Goal: Information Seeking & Learning: Understand process/instructions

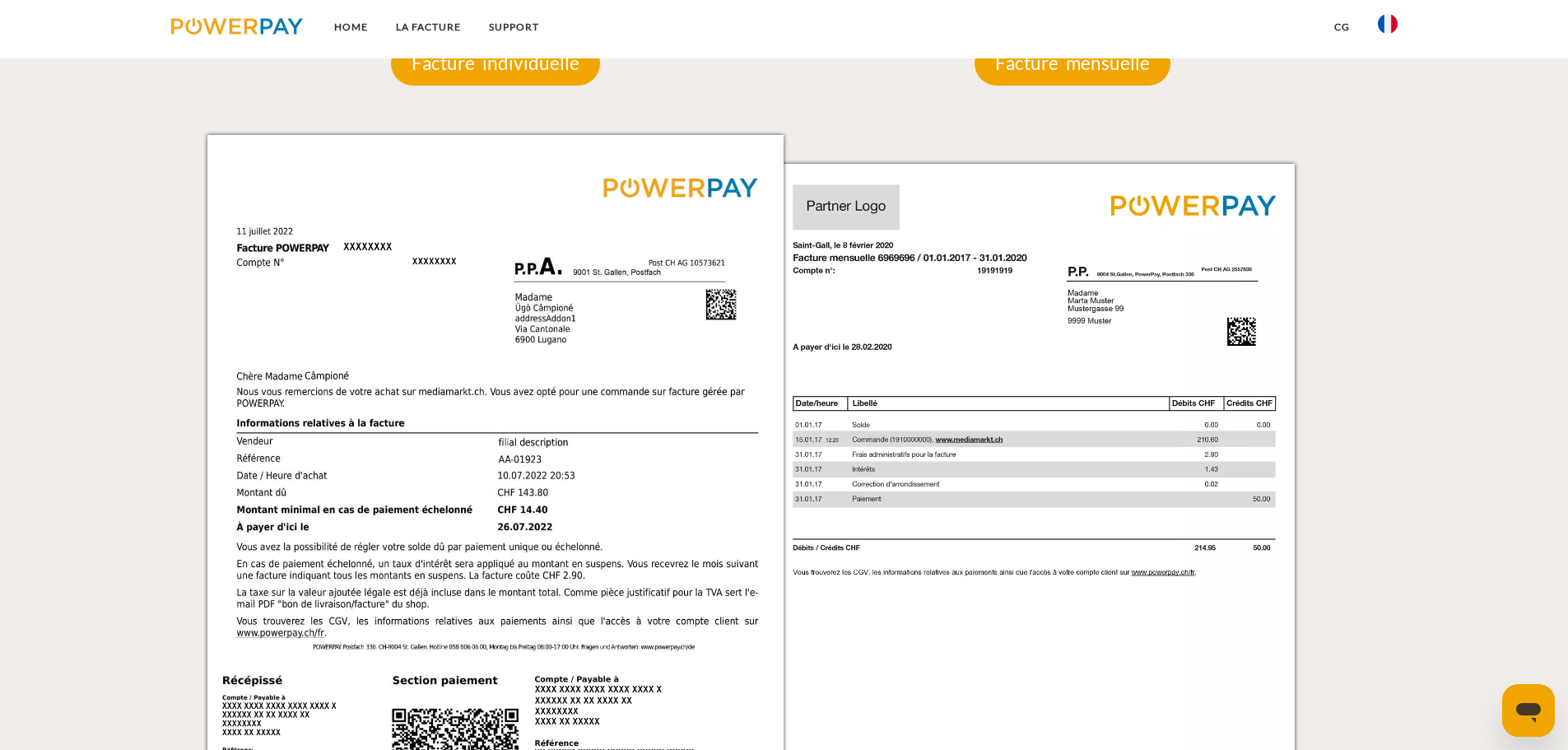
scroll to position [1317, 0]
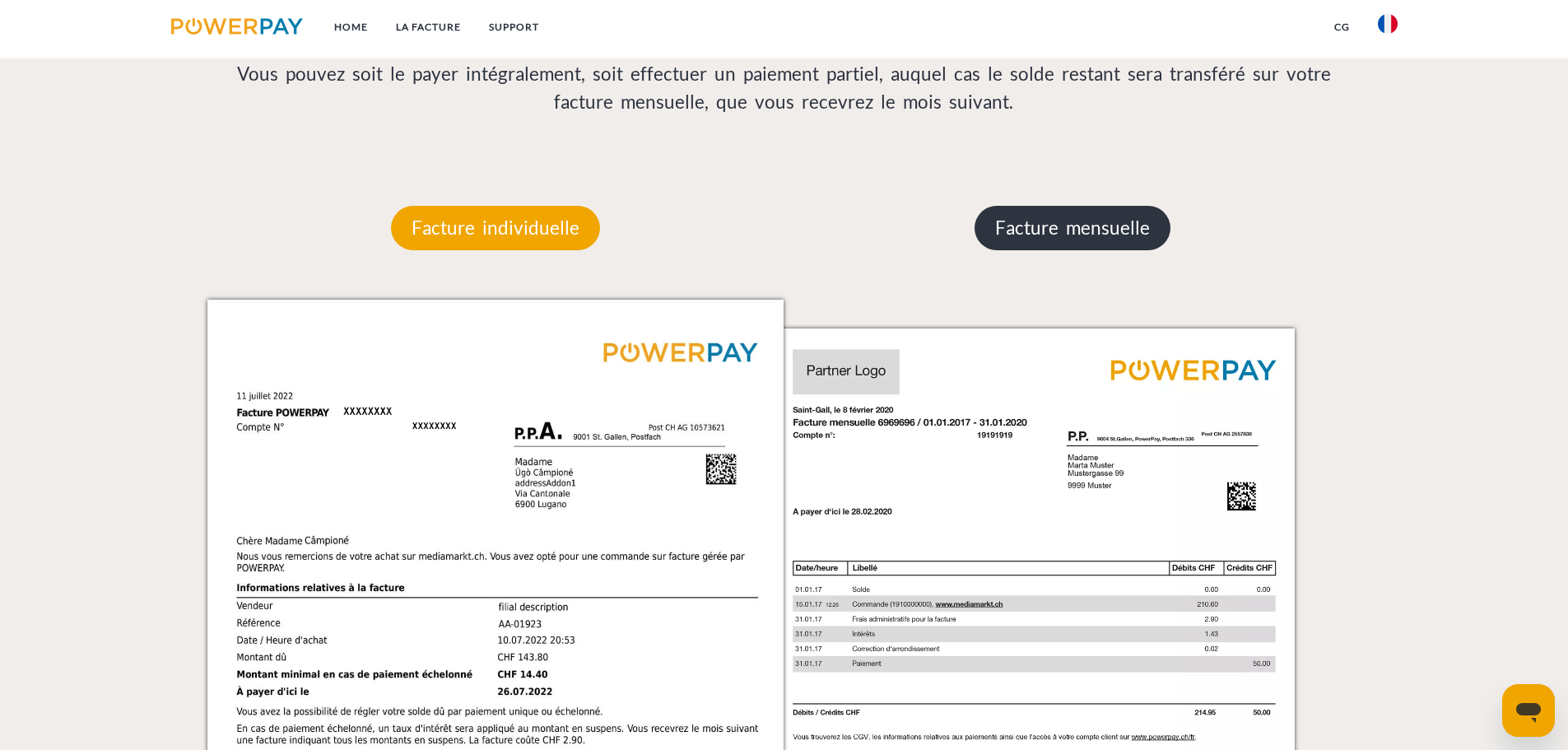
drag, startPoint x: 1103, startPoint y: 221, endPoint x: 1051, endPoint y: 246, distance: 57.7
click at [1103, 221] on p "Facture mensuelle" at bounding box center [1072, 227] width 196 height 45
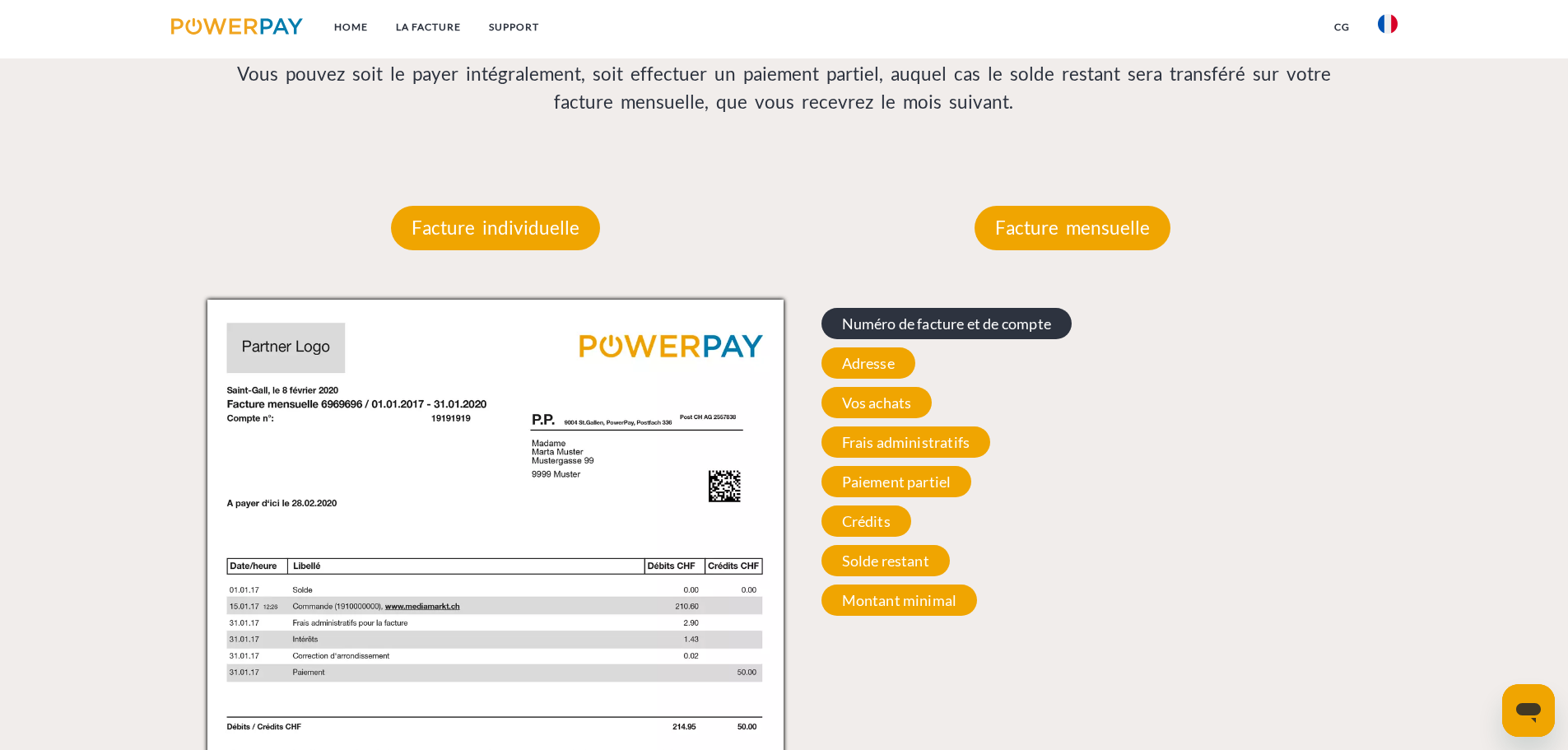
click at [930, 323] on span "Numéro de facture et de compte" at bounding box center [946, 323] width 250 height 31
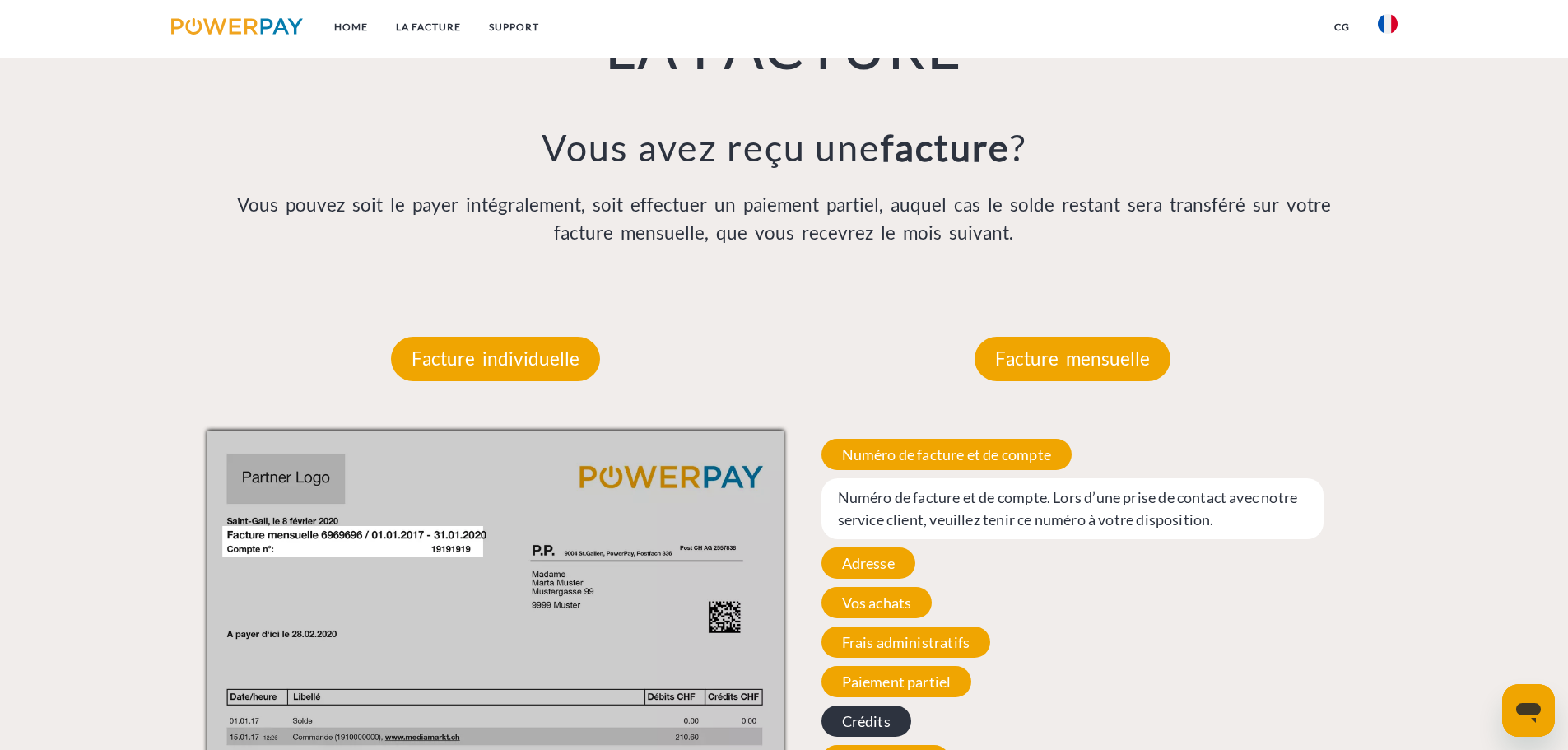
scroll to position [1152, 0]
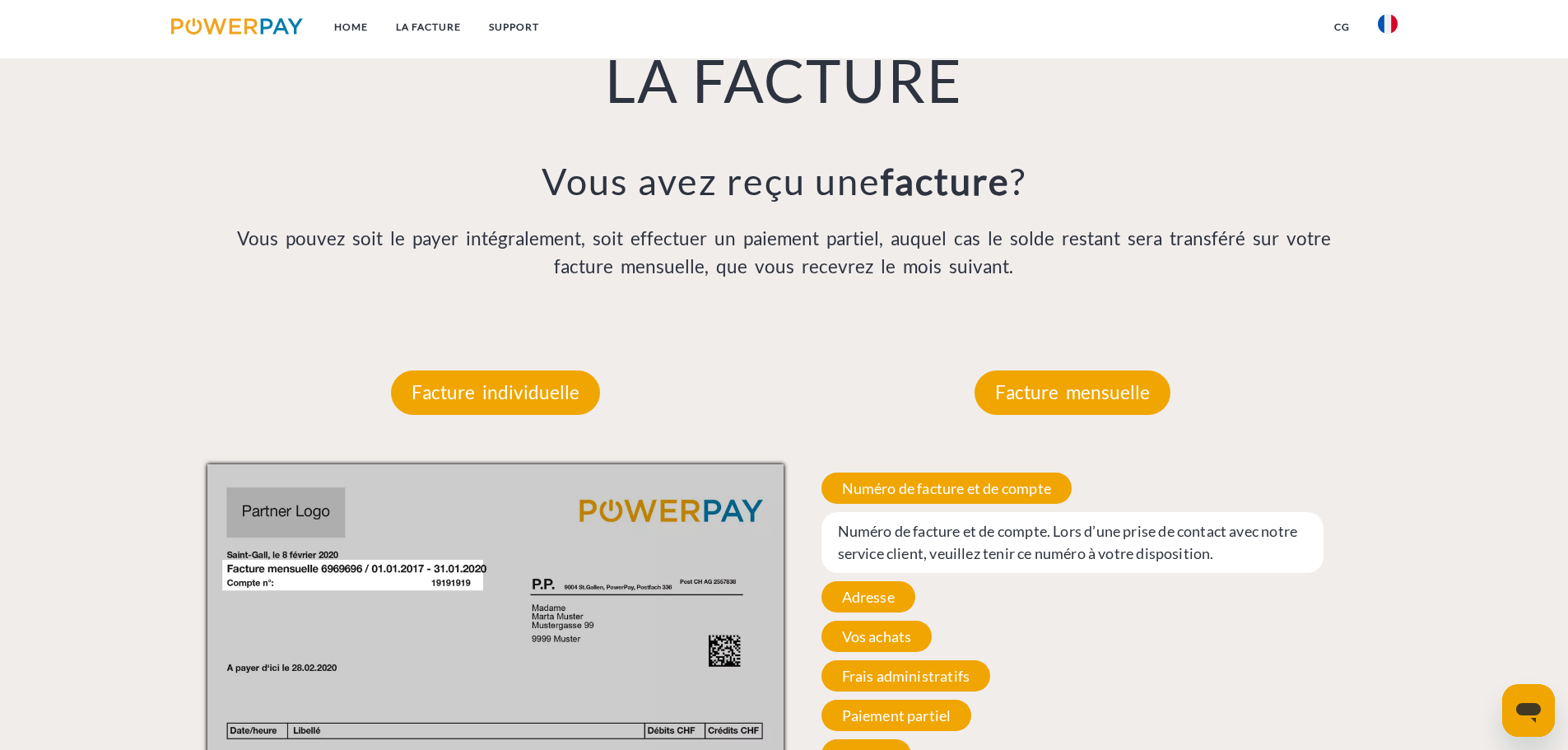
drag, startPoint x: 891, startPoint y: 440, endPoint x: 887, endPoint y: 424, distance: 16.5
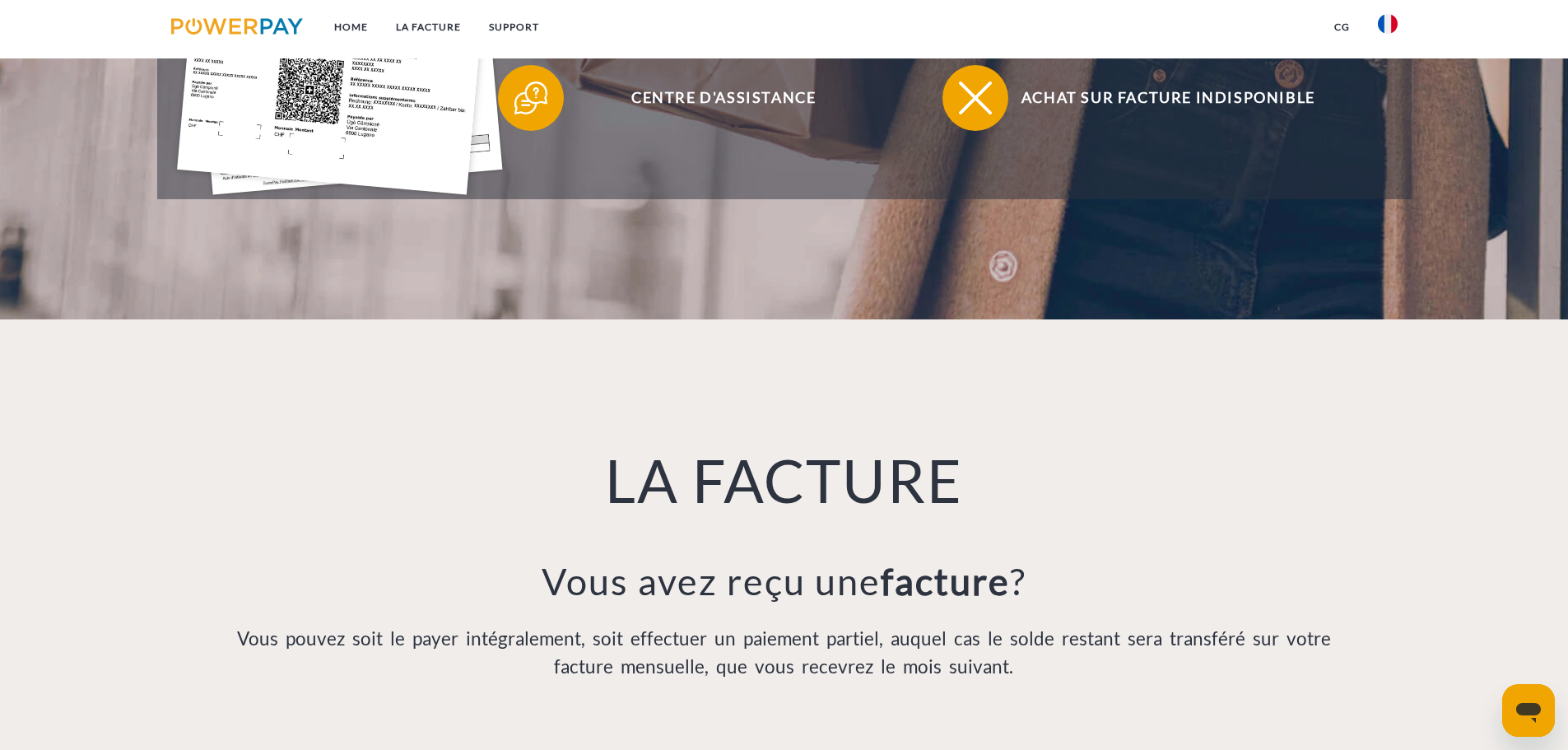
scroll to position [412, 0]
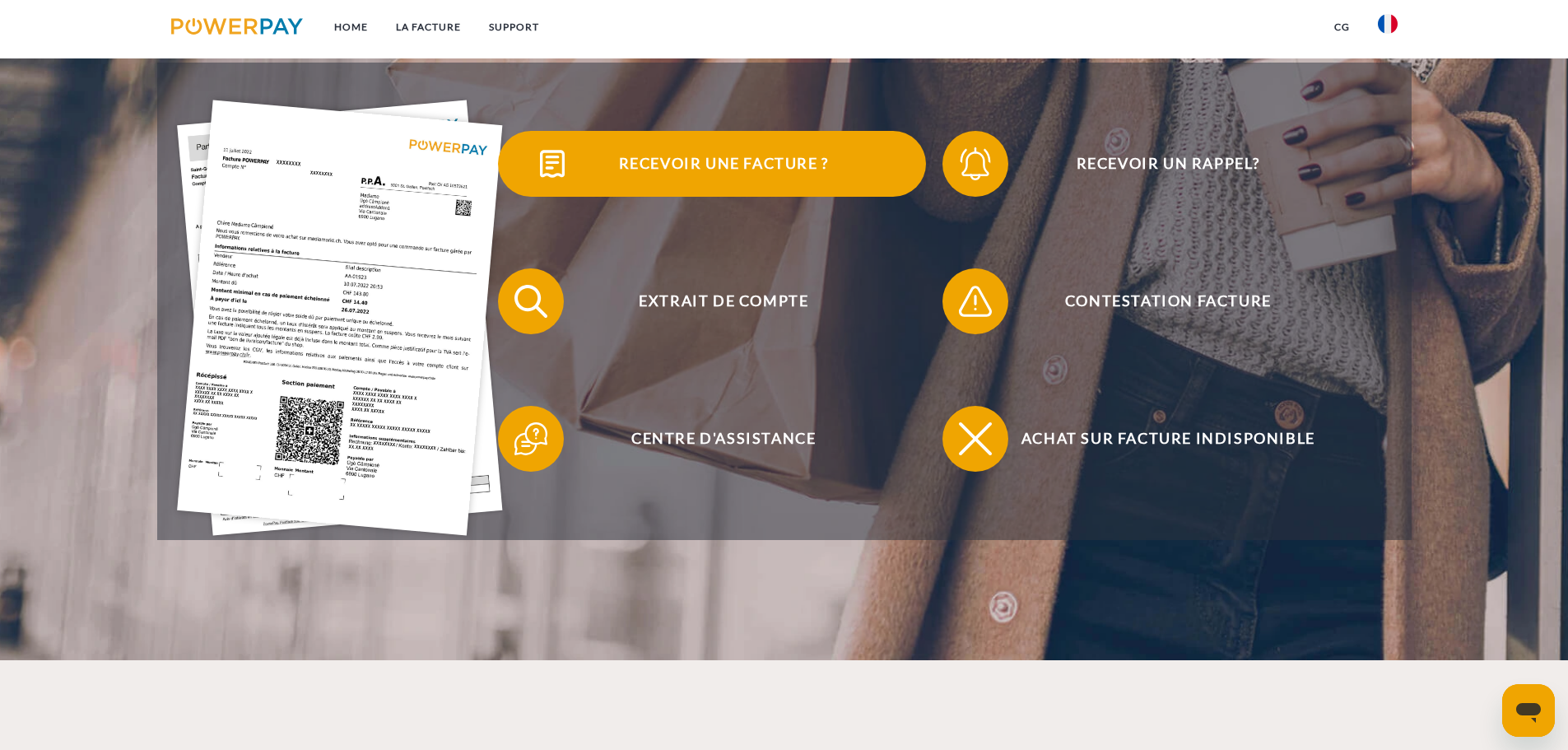
click at [681, 163] on span "Recevoir une facture ?" at bounding box center [723, 163] width 403 height 66
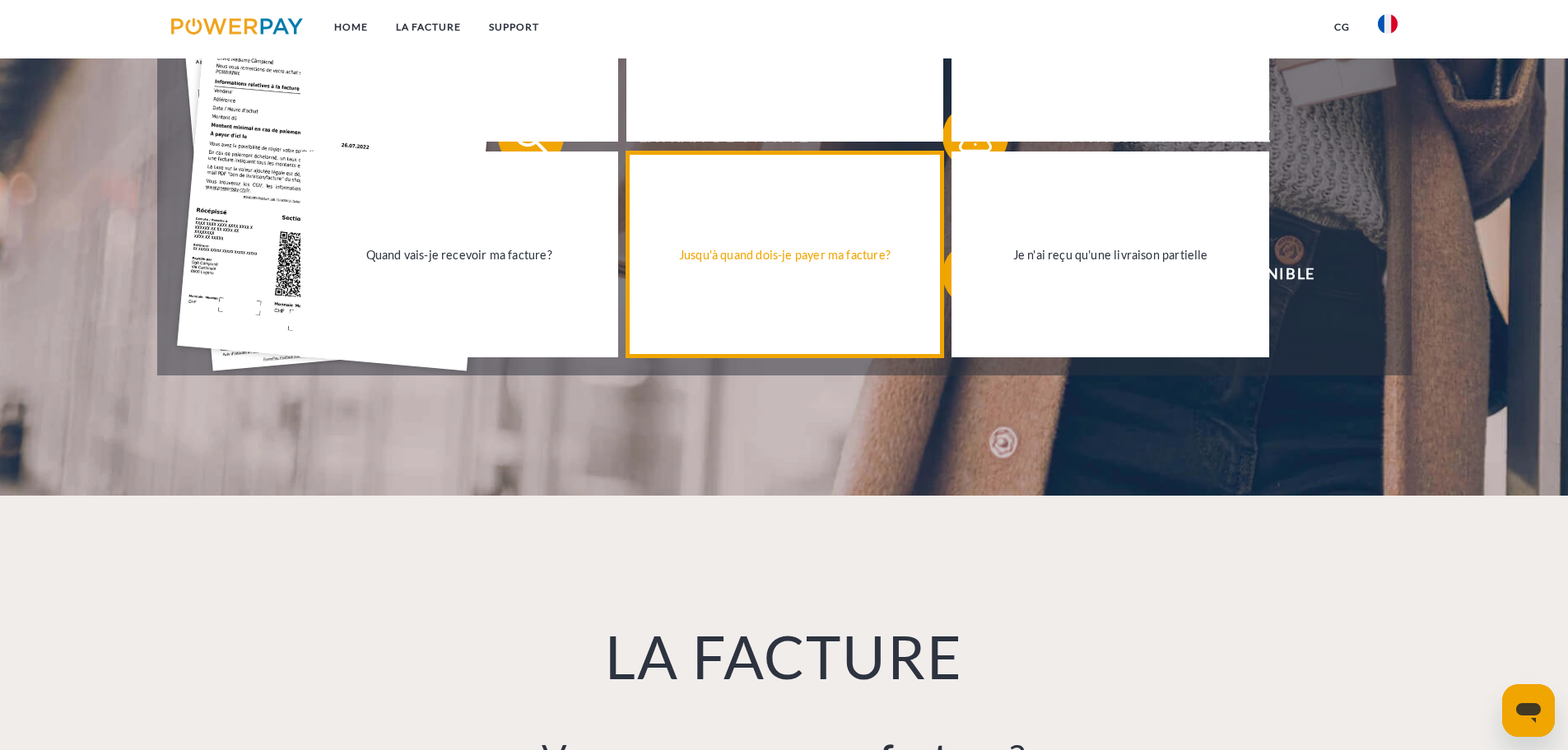
scroll to position [165, 0]
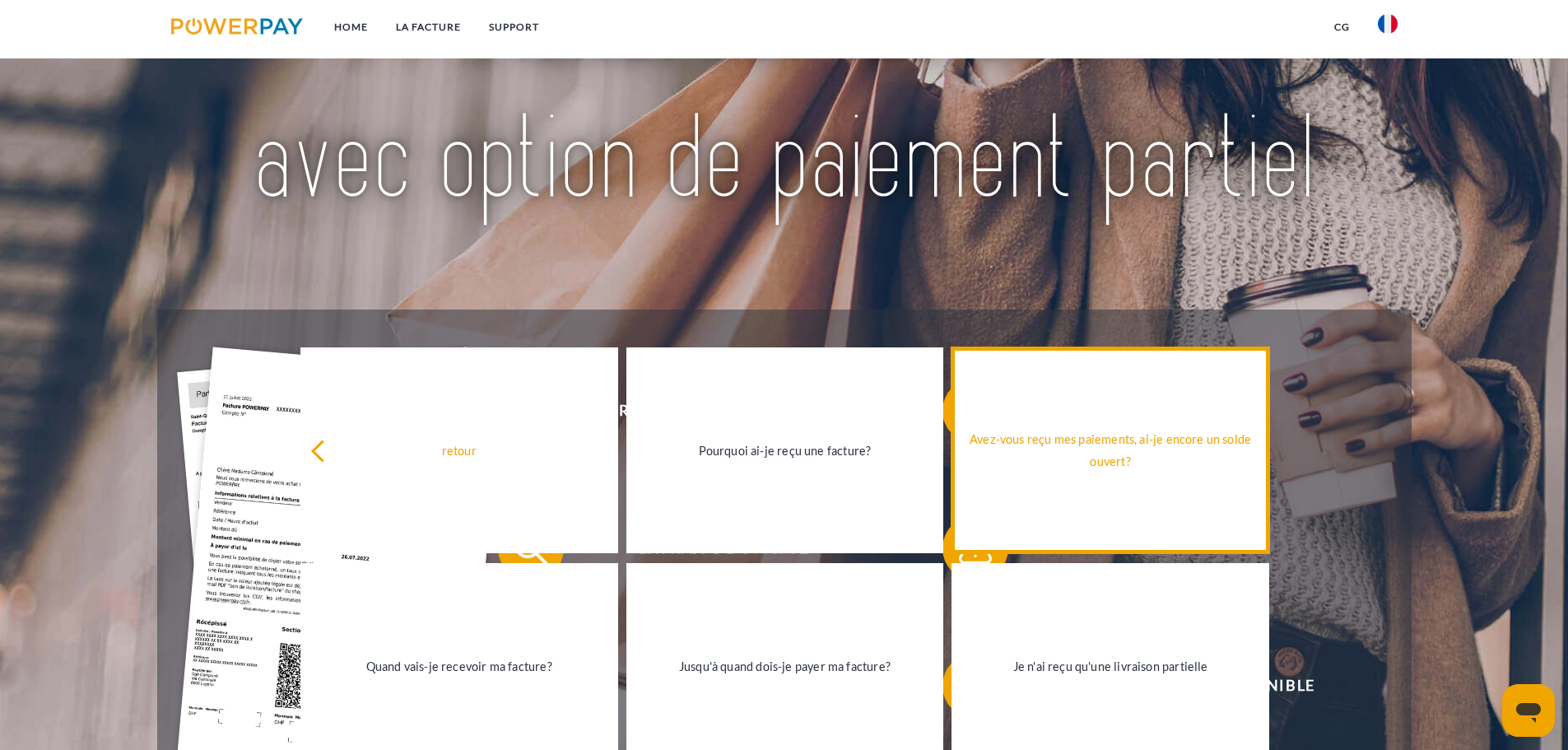
click at [1131, 471] on div "Avez-vous reçu mes paiements, ai-je encore un solde ouvert?" at bounding box center [1110, 450] width 298 height 45
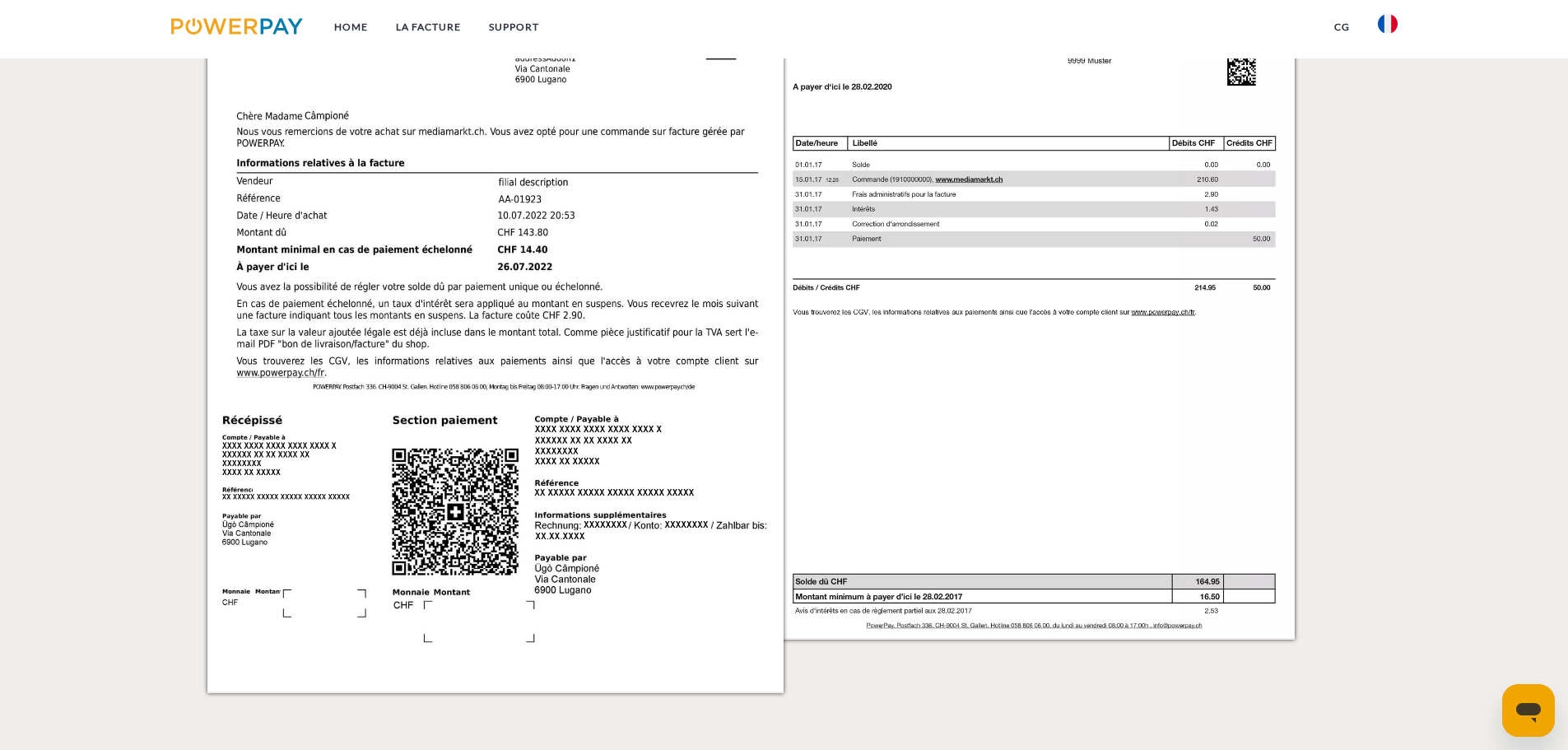
scroll to position [1400, 0]
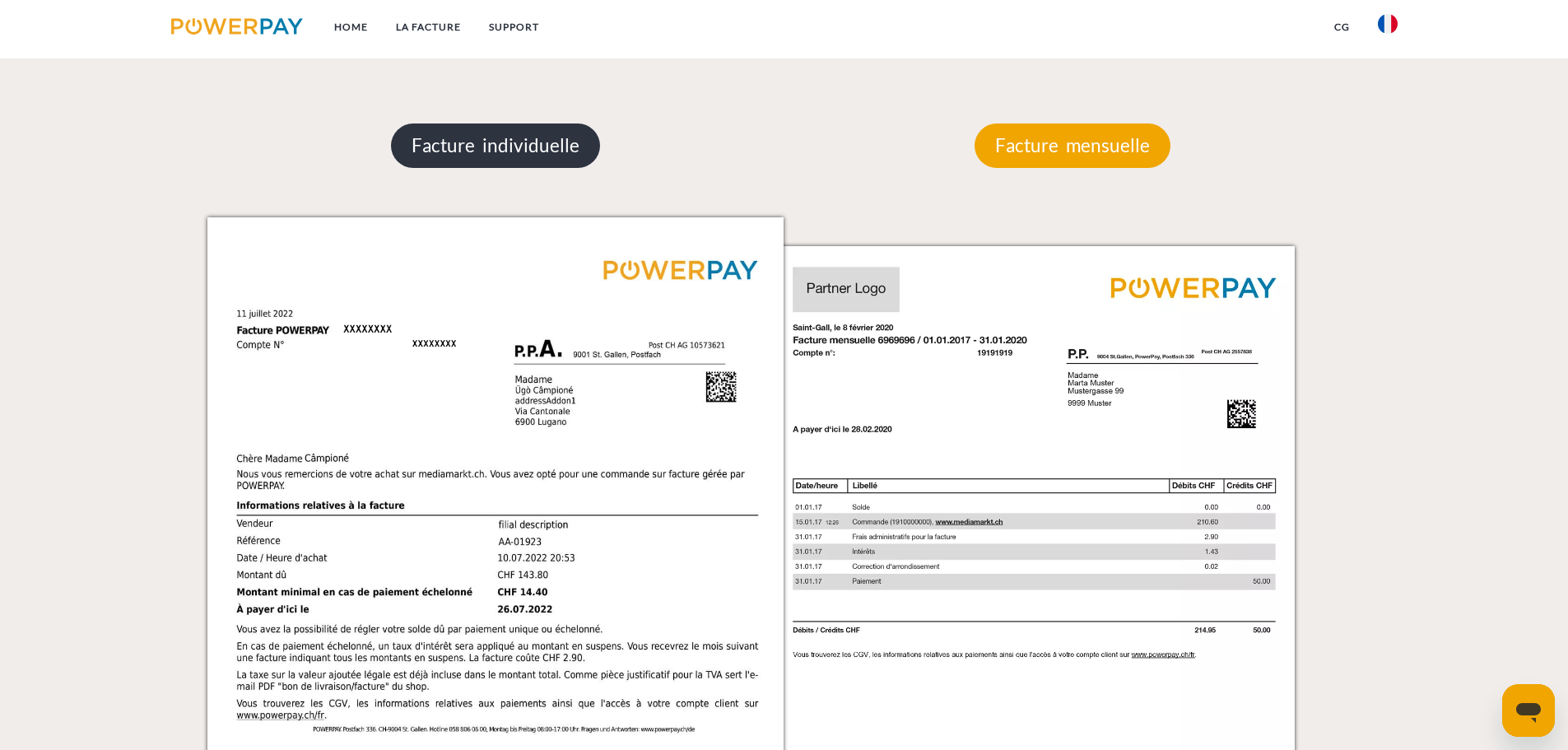
click at [489, 146] on p "Facture individuelle" at bounding box center [496, 146] width 209 height 45
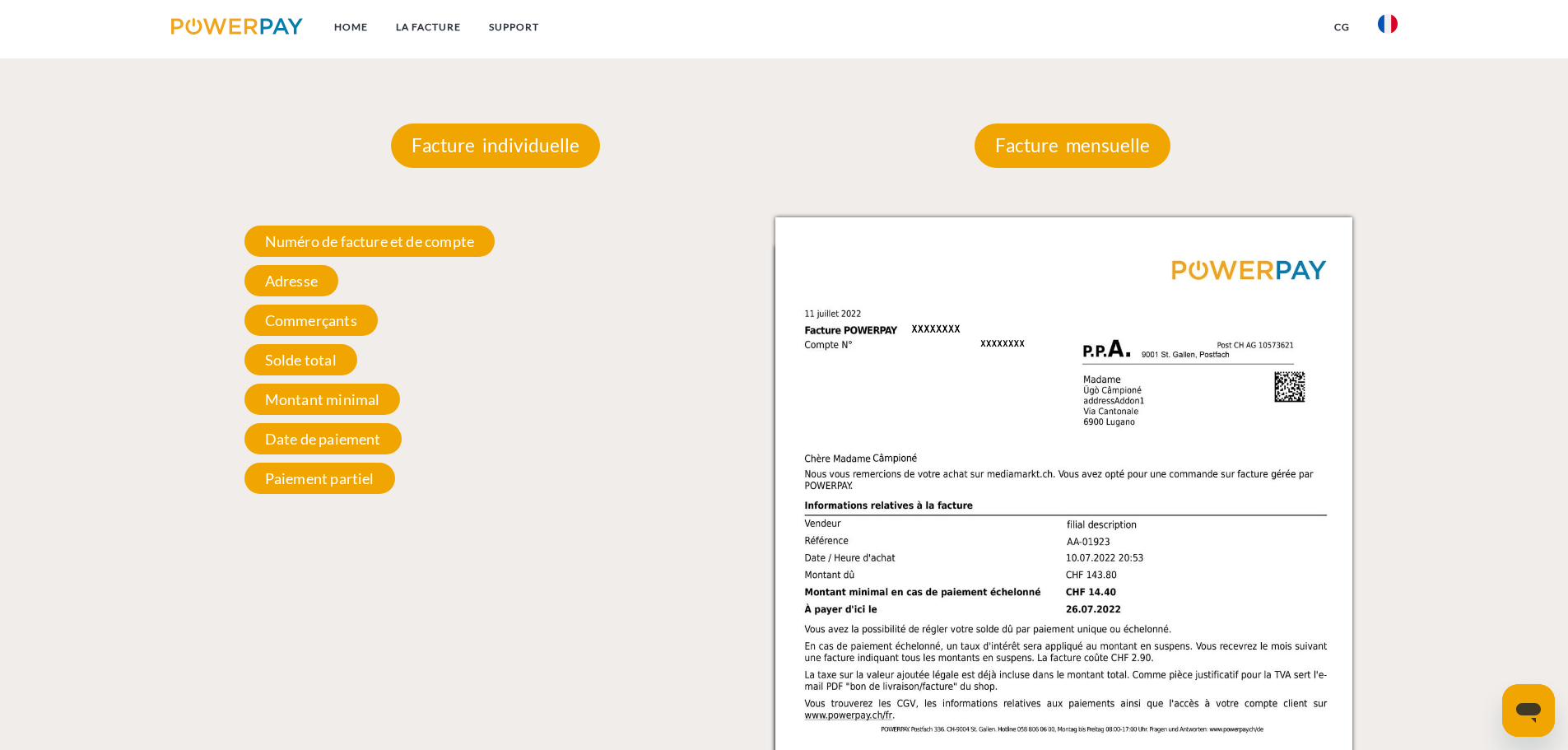
scroll to position [1481, 0]
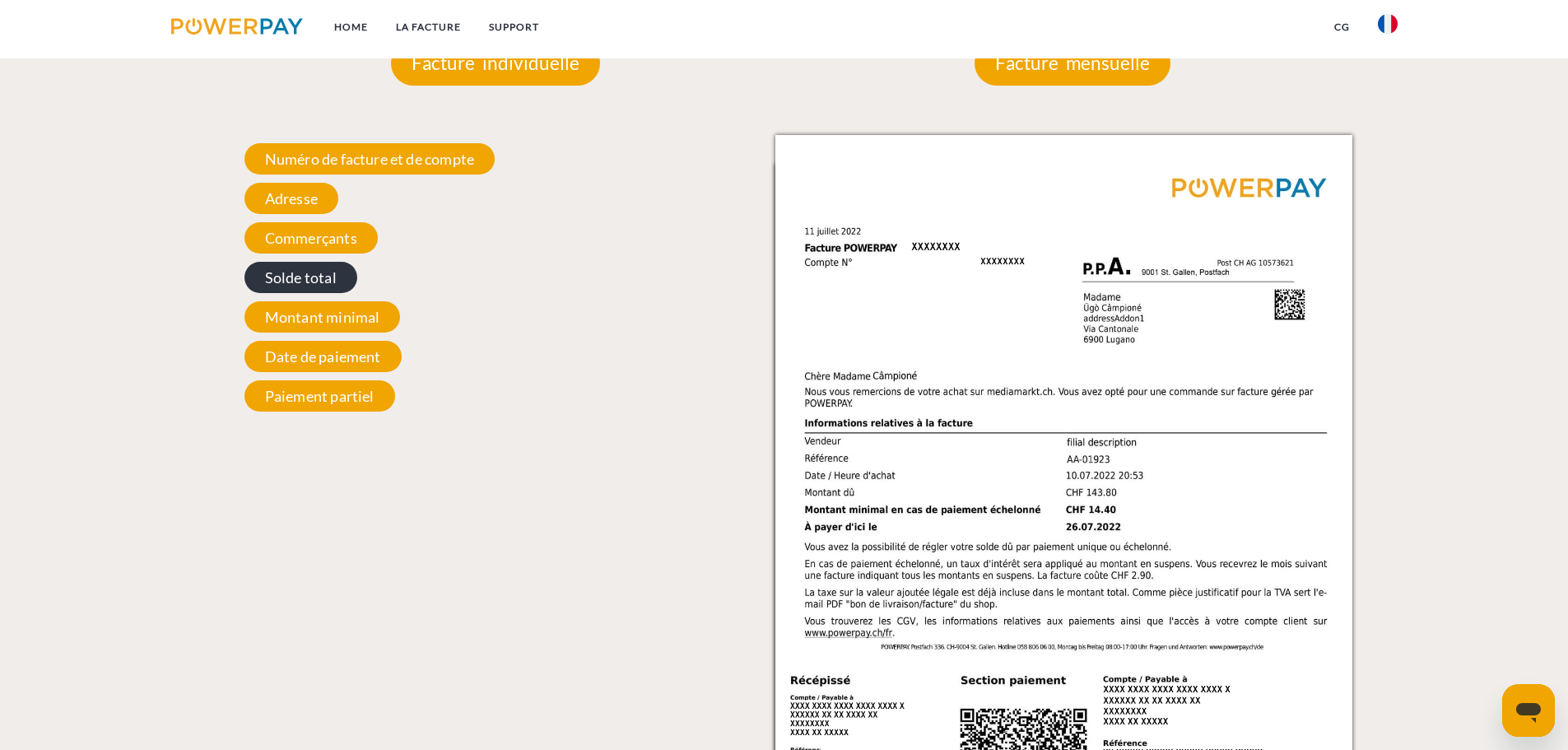
click at [279, 280] on span "Solde total" at bounding box center [300, 277] width 113 height 31
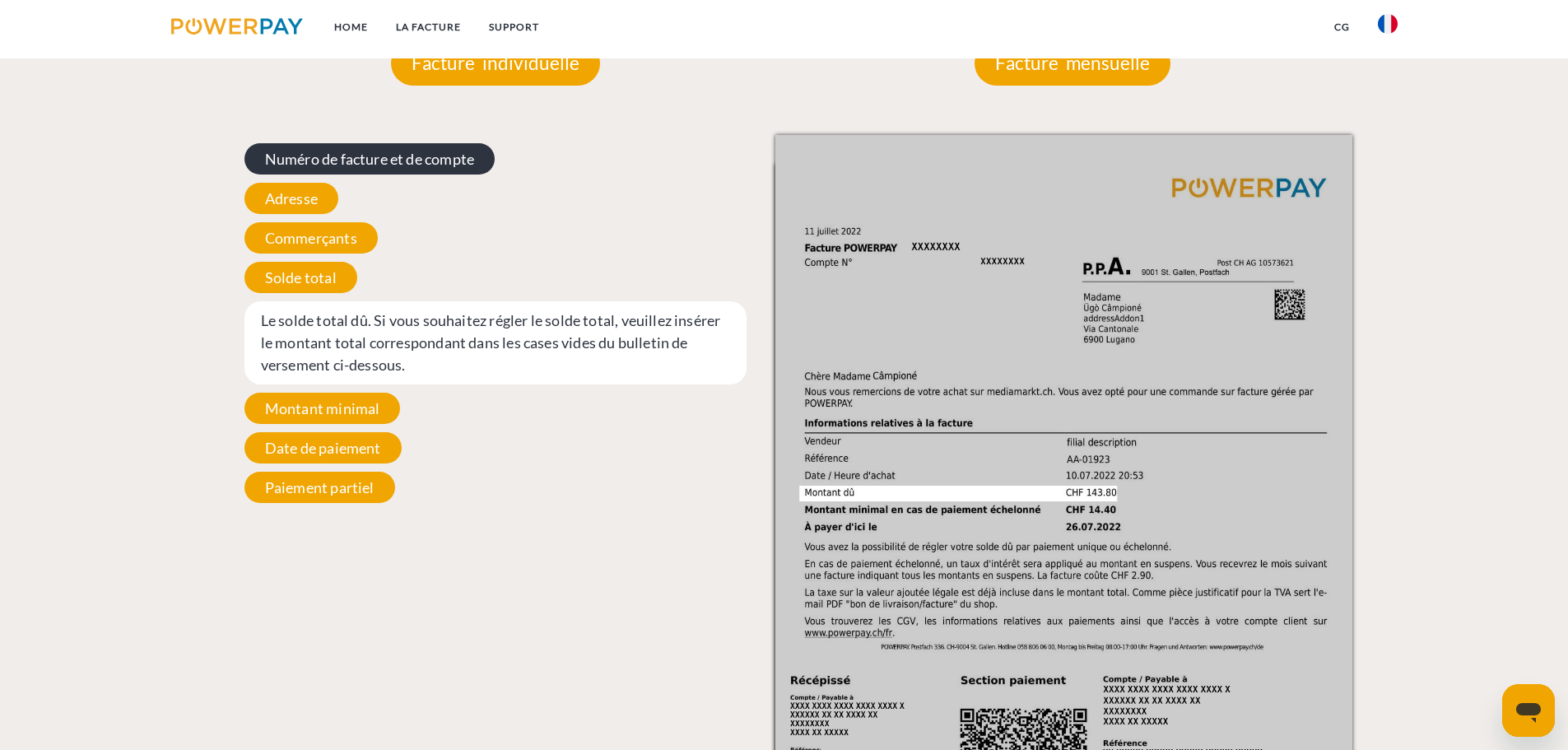
click at [394, 154] on span "Numéro de facture et de compte" at bounding box center [369, 158] width 250 height 31
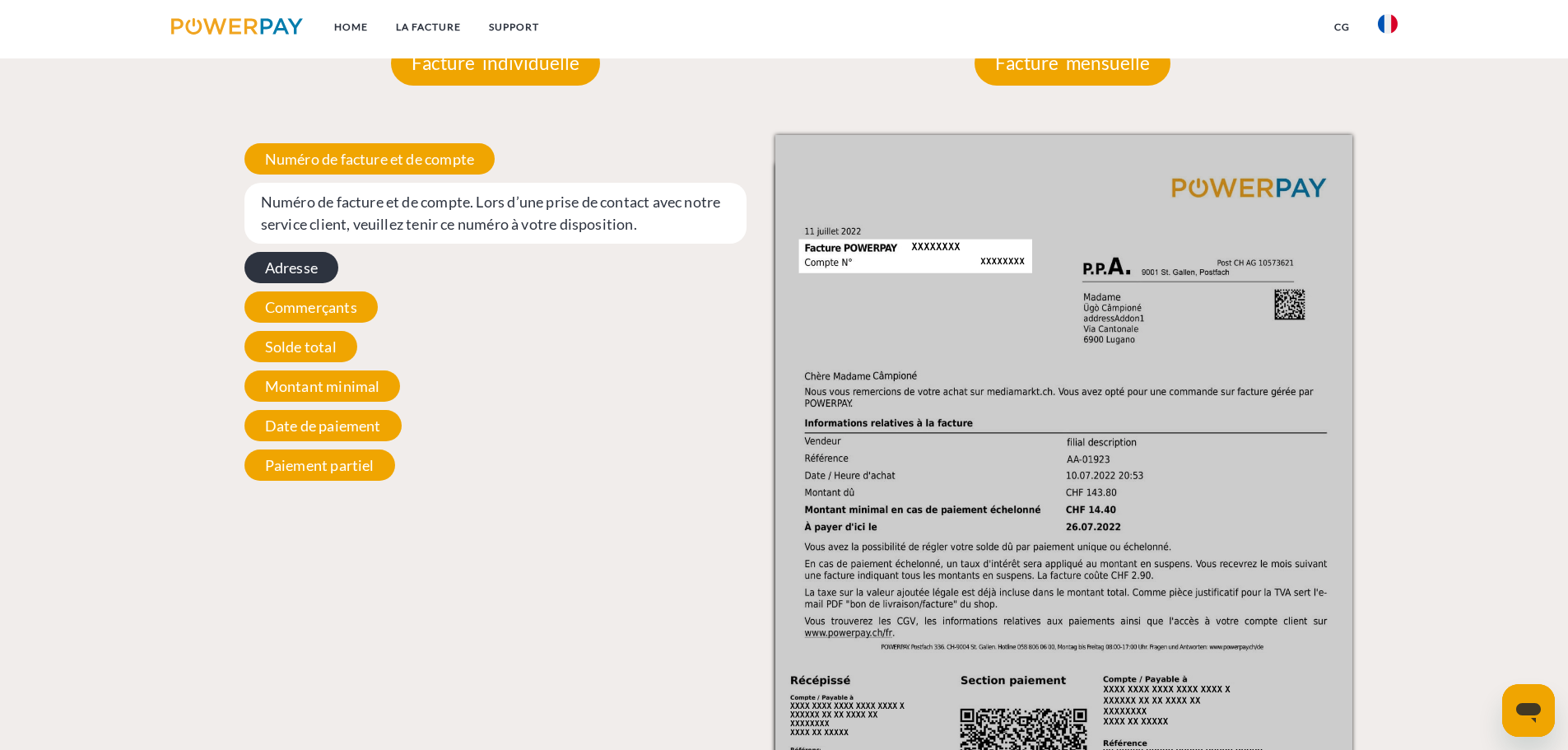
click at [272, 258] on span "Adresse" at bounding box center [290, 267] width 93 height 31
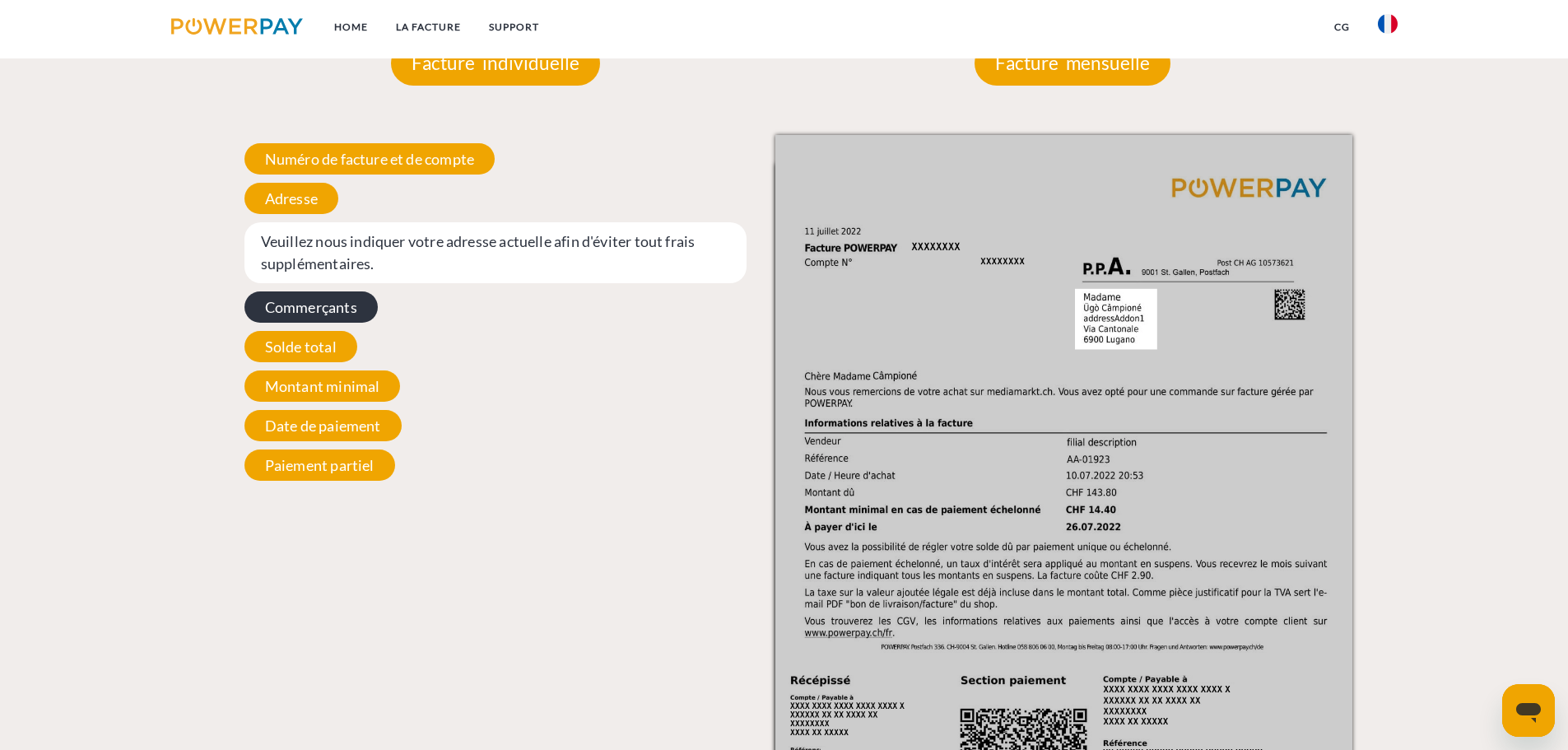
click at [322, 322] on span "Commerçants" at bounding box center [311, 306] width 133 height 31
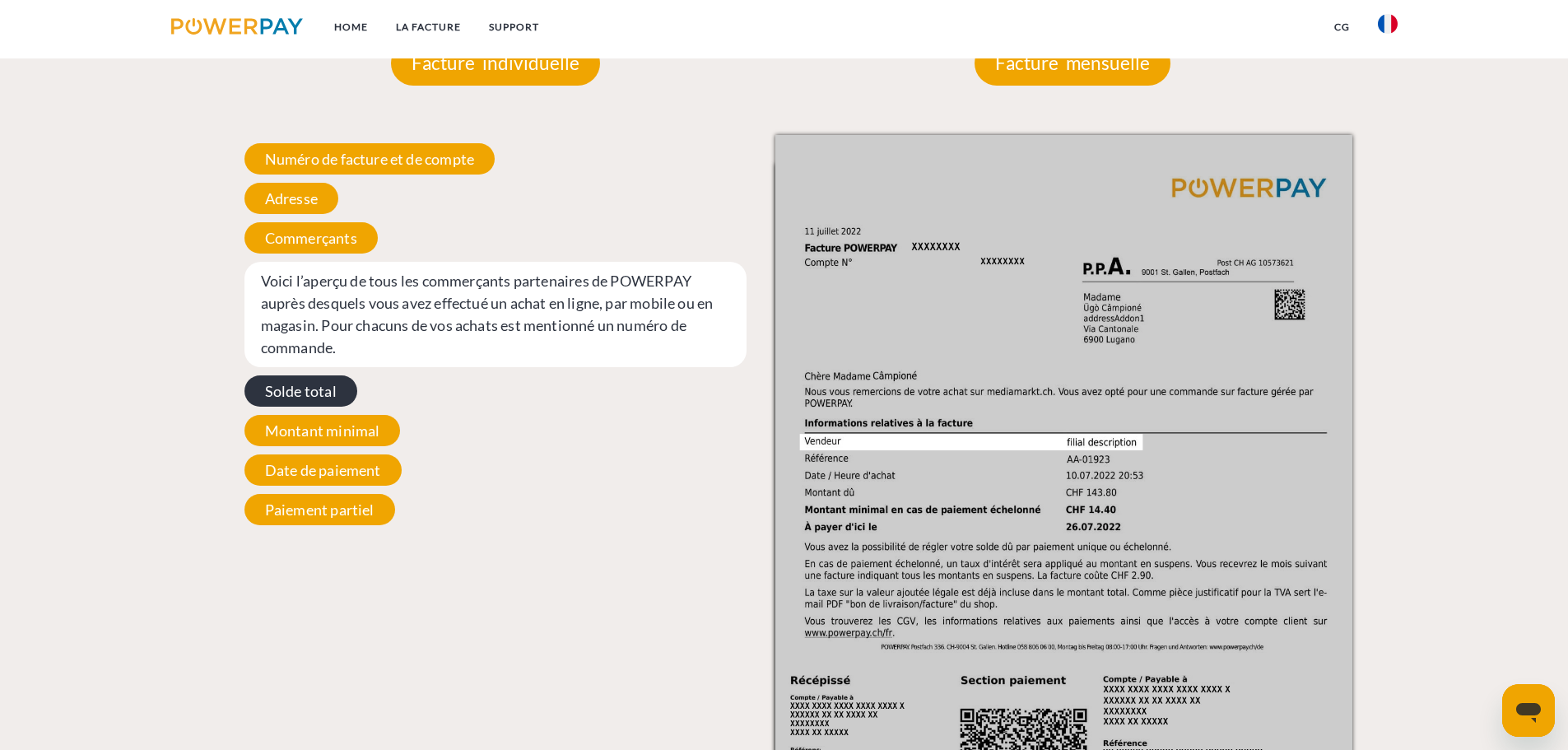
click at [315, 392] on span "Solde total" at bounding box center [300, 391] width 113 height 31
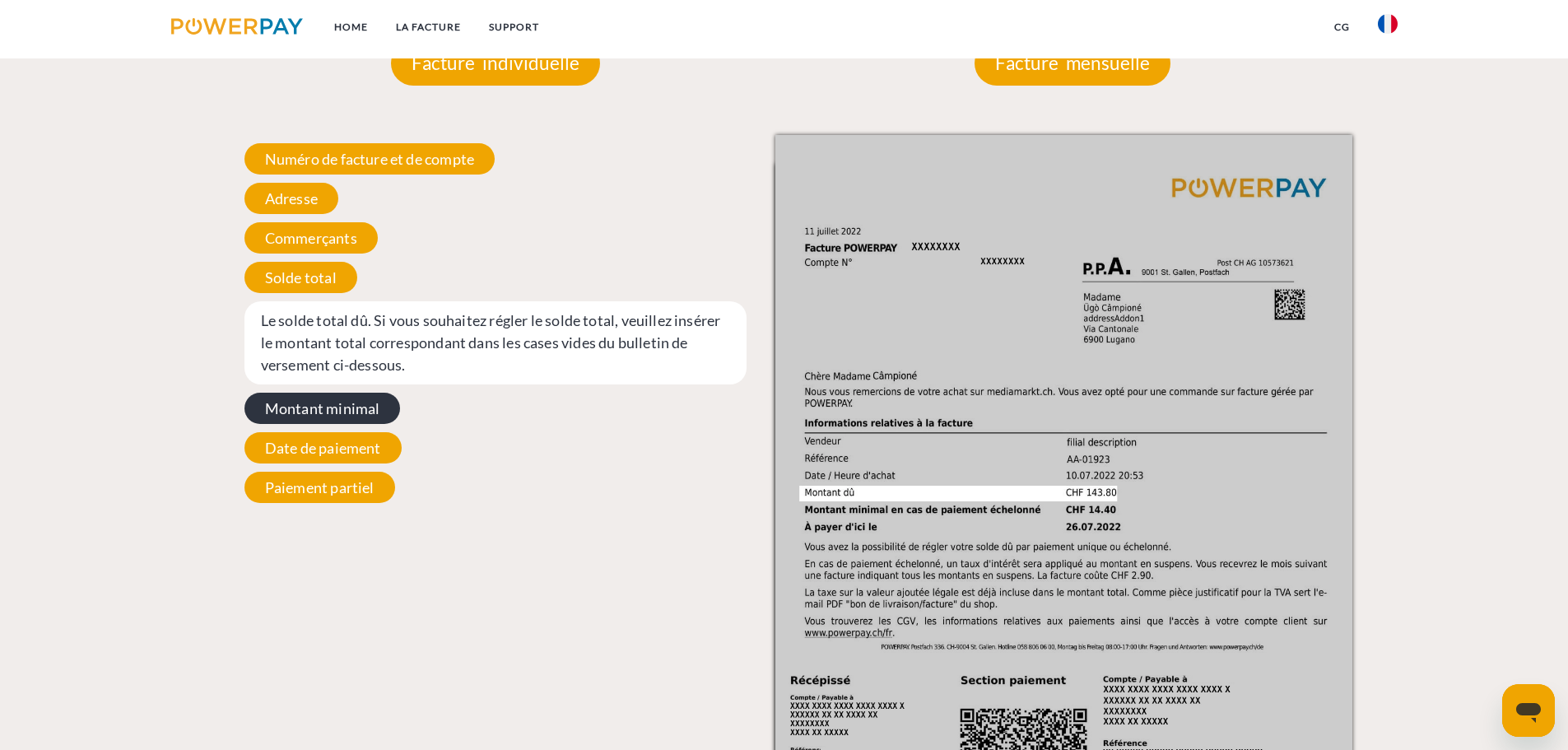
click at [346, 419] on span "Montant minimal" at bounding box center [322, 407] width 157 height 31
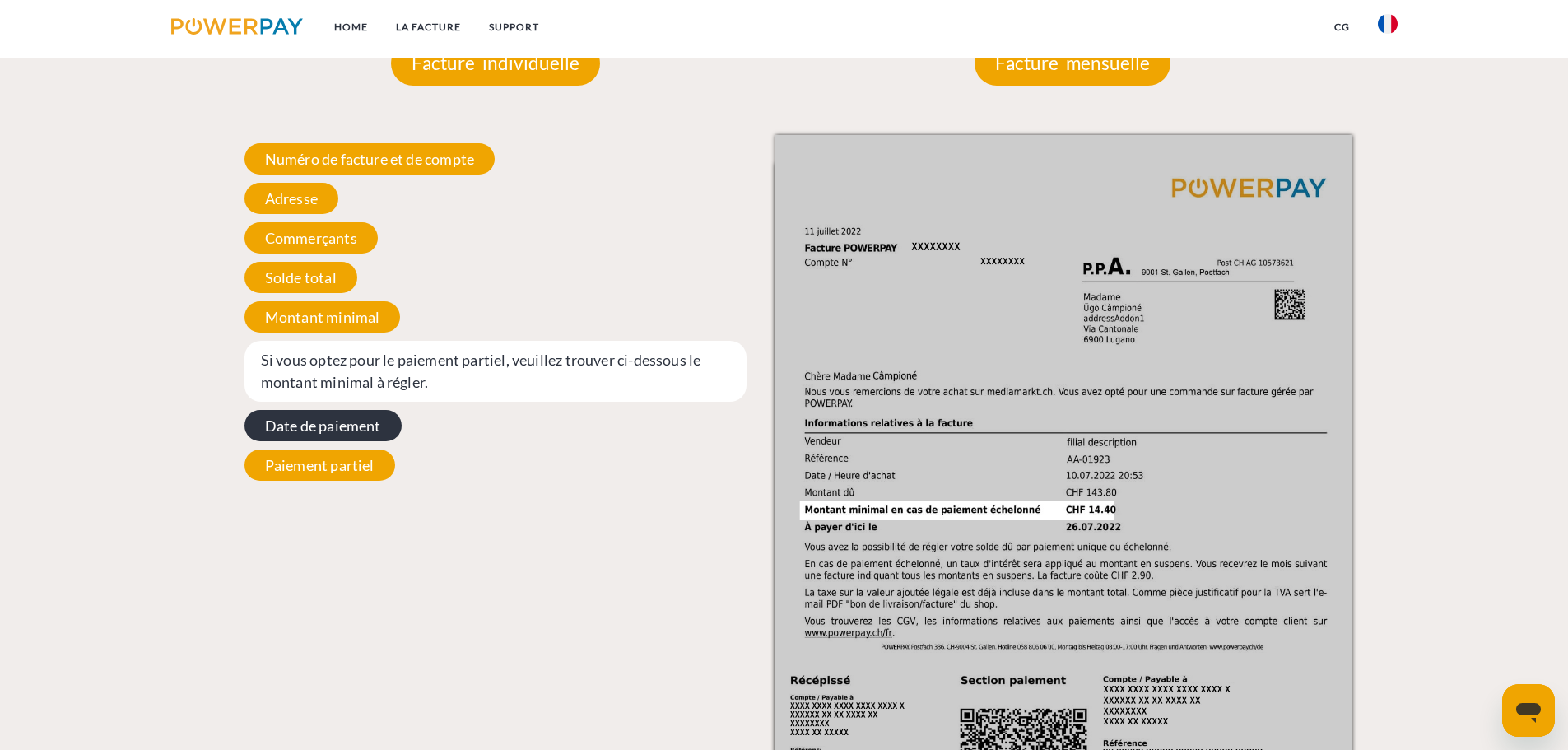
click at [356, 435] on span "Date de paiement" at bounding box center [322, 425] width 157 height 31
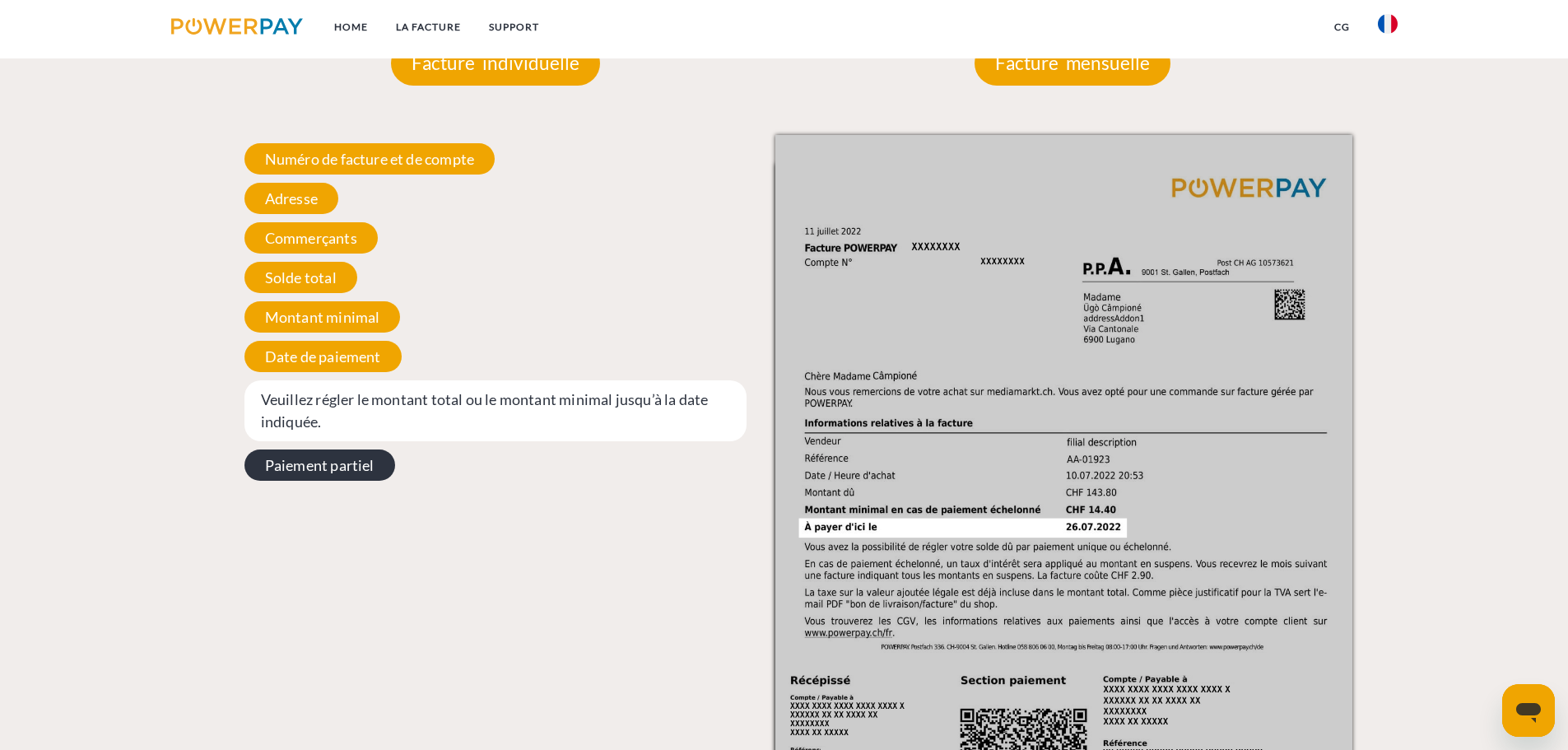
click at [339, 470] on span "Paiement partiel" at bounding box center [319, 465] width 151 height 31
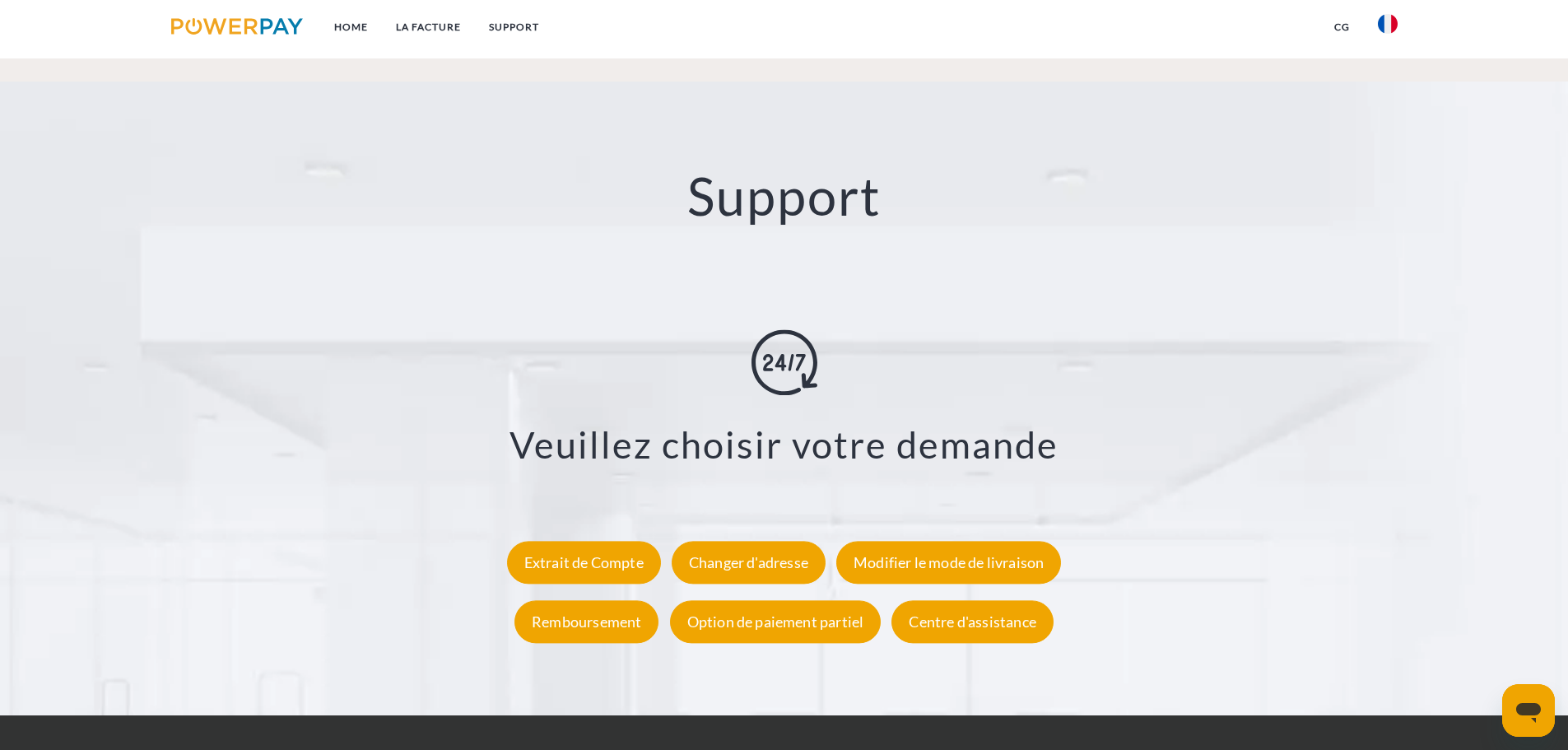
scroll to position [2964, 0]
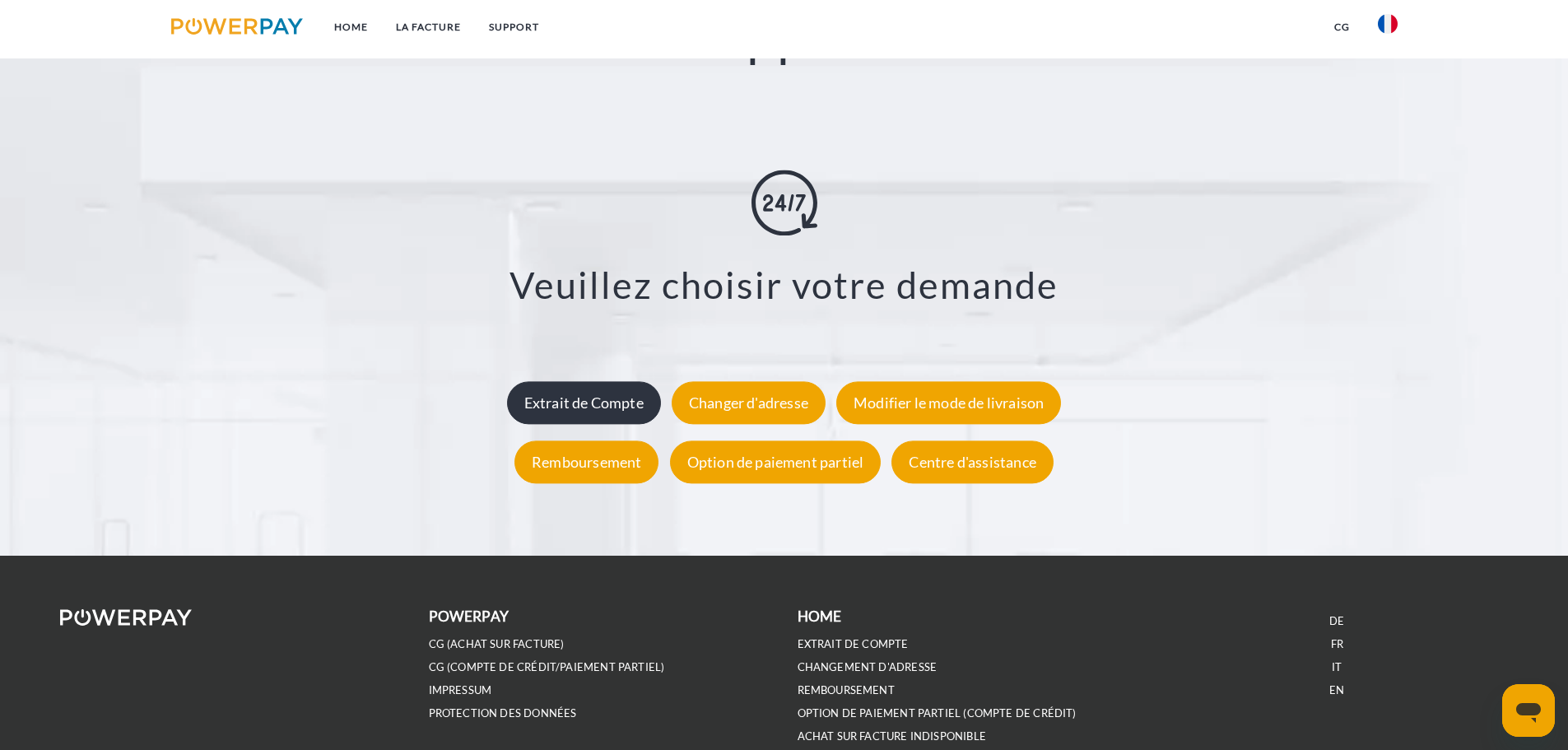
click at [645, 412] on div "Extrait de Compte" at bounding box center [583, 402] width 154 height 43
click at [596, 409] on div "Extrait de Compte" at bounding box center [583, 402] width 154 height 43
